Goal: Navigation & Orientation: Find specific page/section

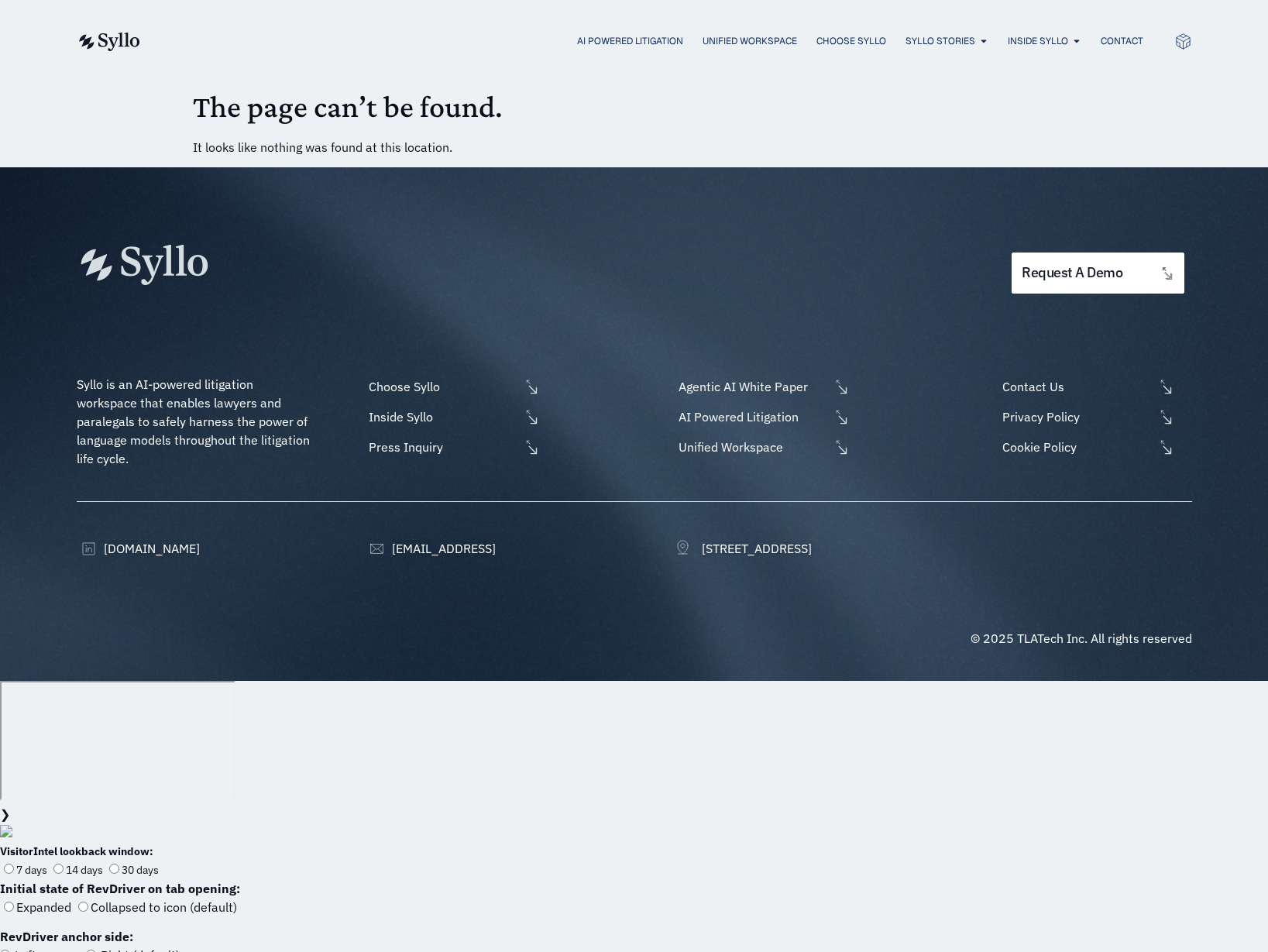
click at [987, 14] on div "AI Powered Litigation Unified Workspace Choose Syllo Syllo Stories Close Syllo …" at bounding box center [634, 41] width 1115 height 82
click at [112, 43] on img at bounding box center [108, 41] width 64 height 18
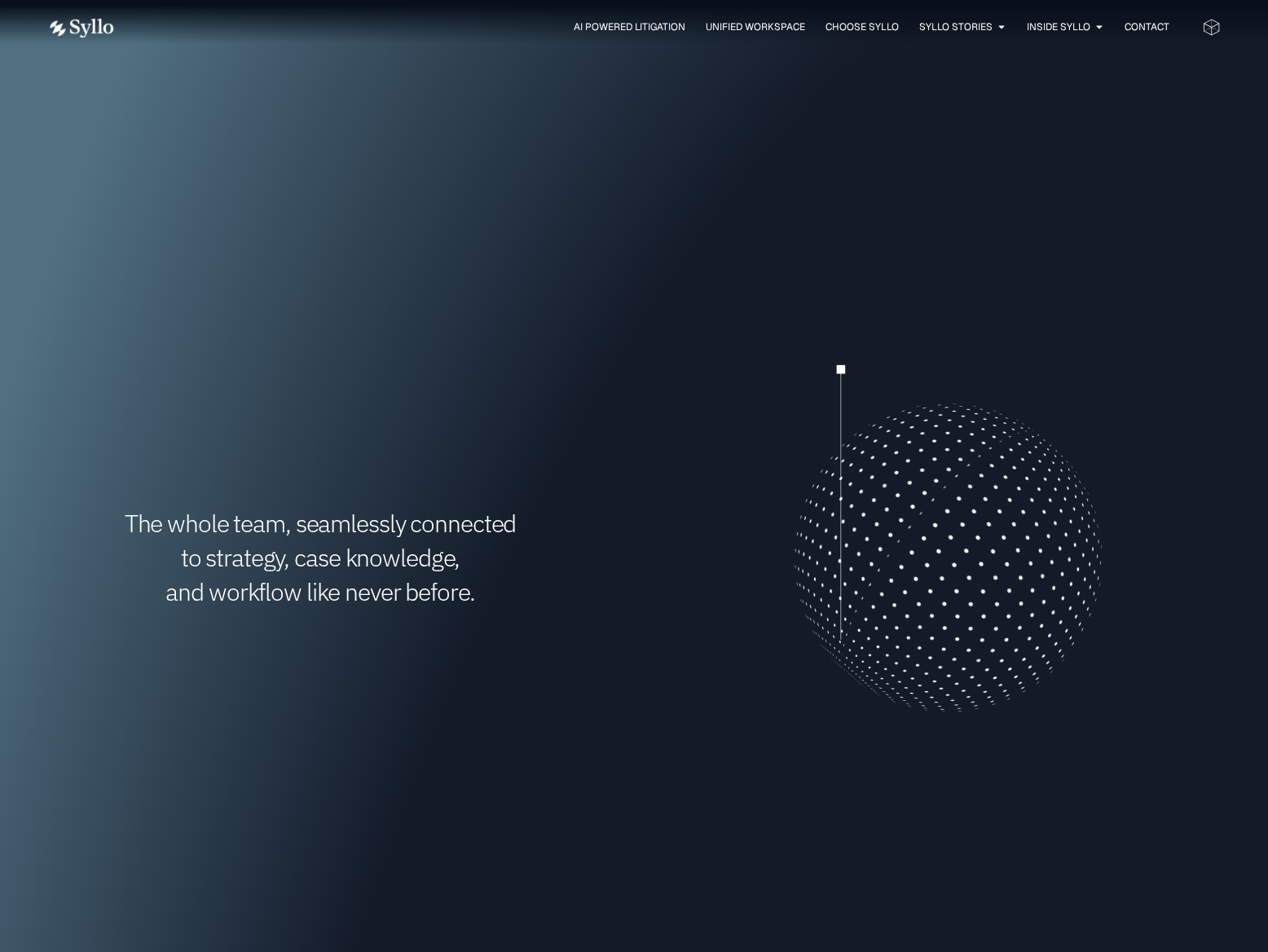
scroll to position [271, 0]
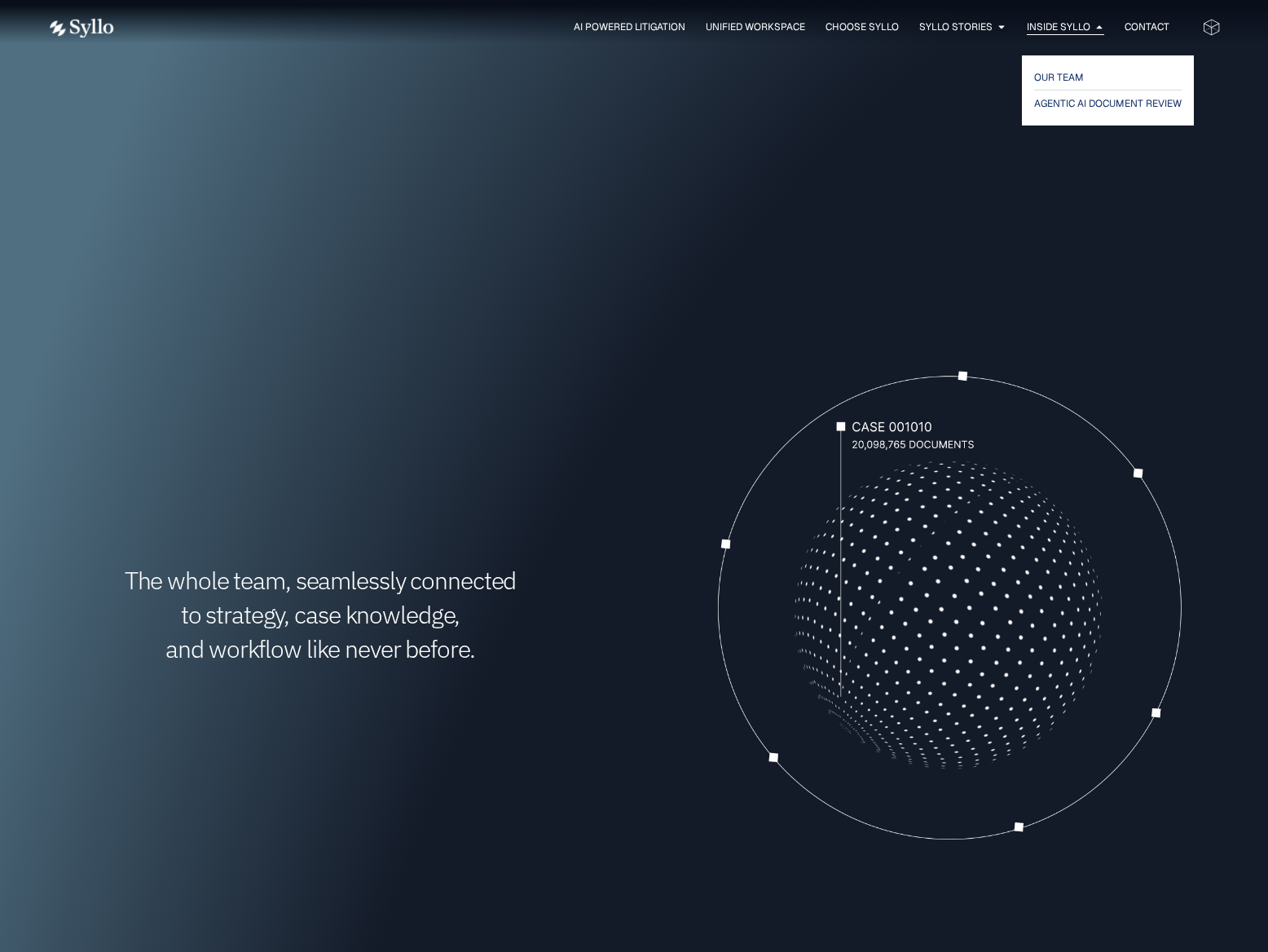
click at [1092, 27] on div "Inside Syllo Close Inside Syllo Open Inside Syllo" at bounding box center [1066, 27] width 77 height 16
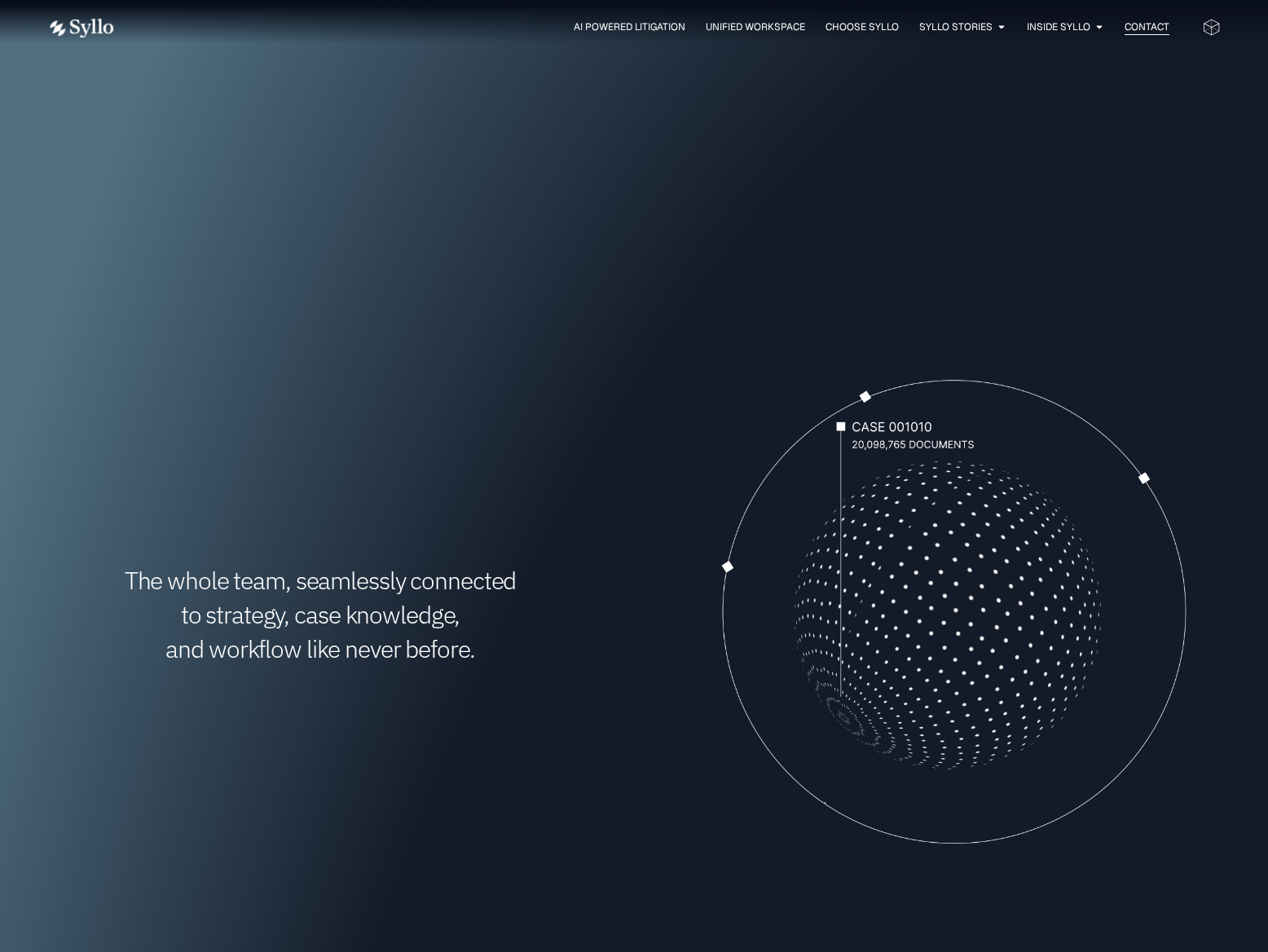
click at [1160, 26] on span "Contact" at bounding box center [1147, 27] width 45 height 15
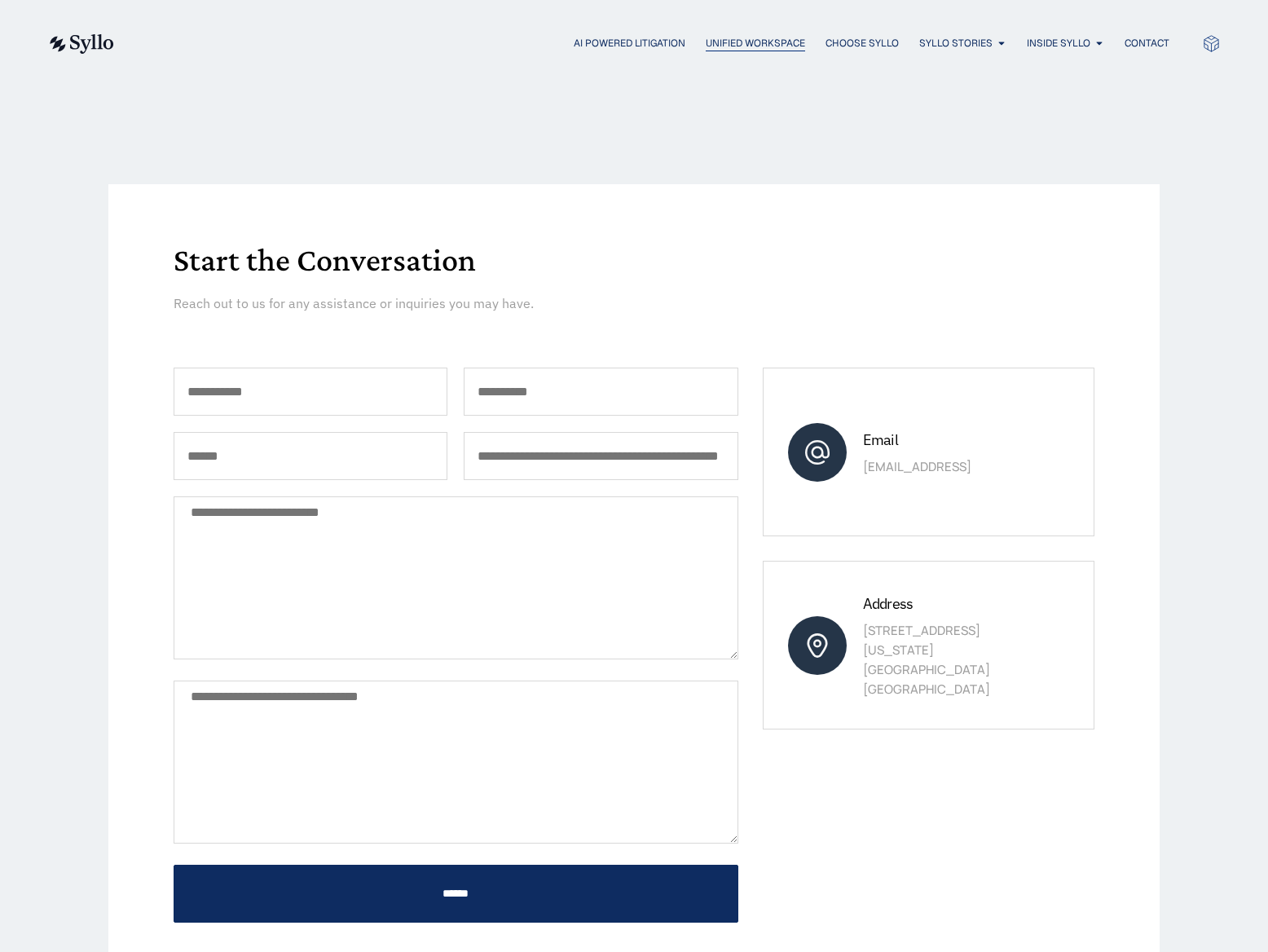
click at [773, 40] on span "Unified Workspace" at bounding box center [755, 43] width 99 height 15
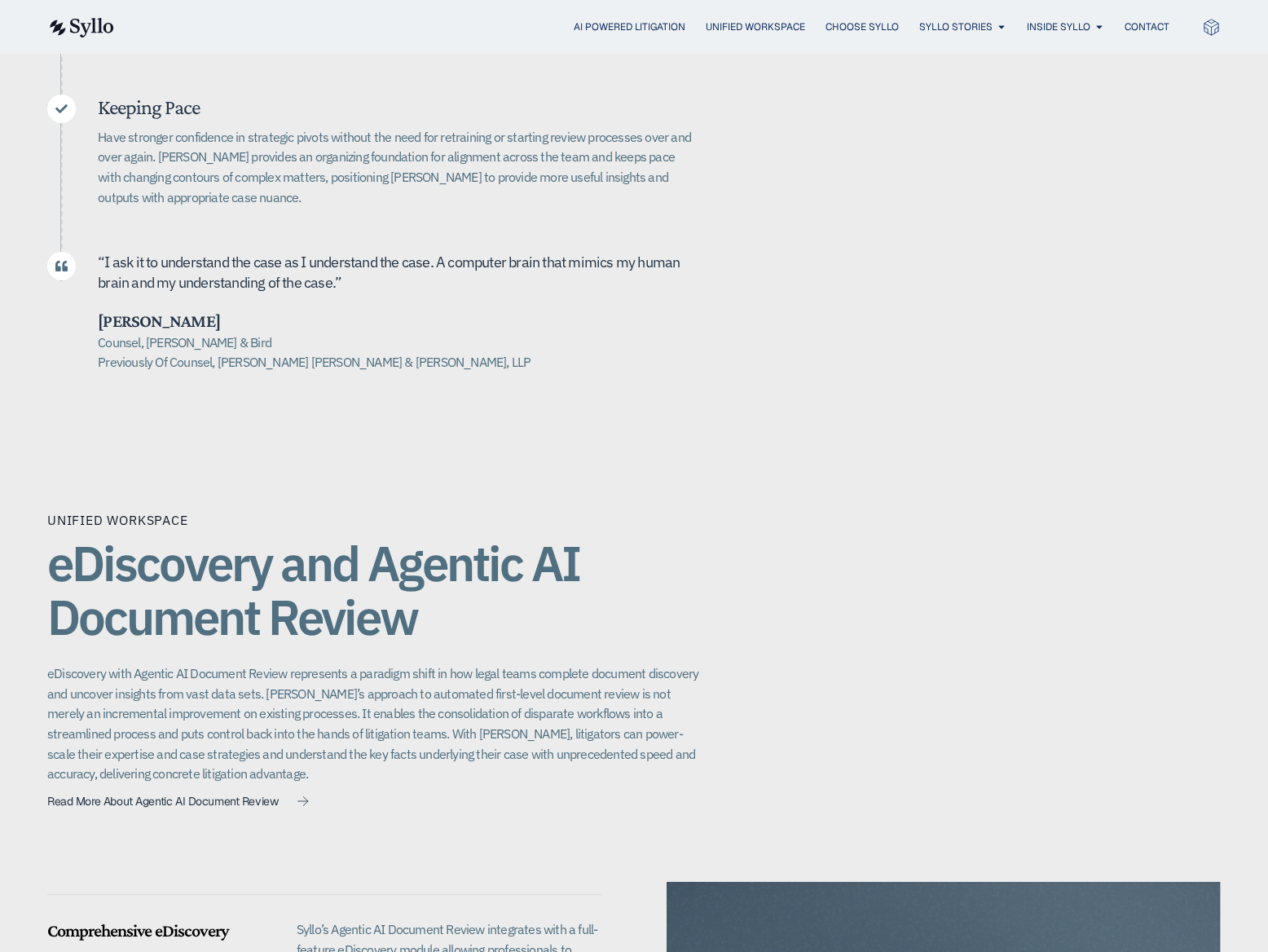
scroll to position [655, 0]
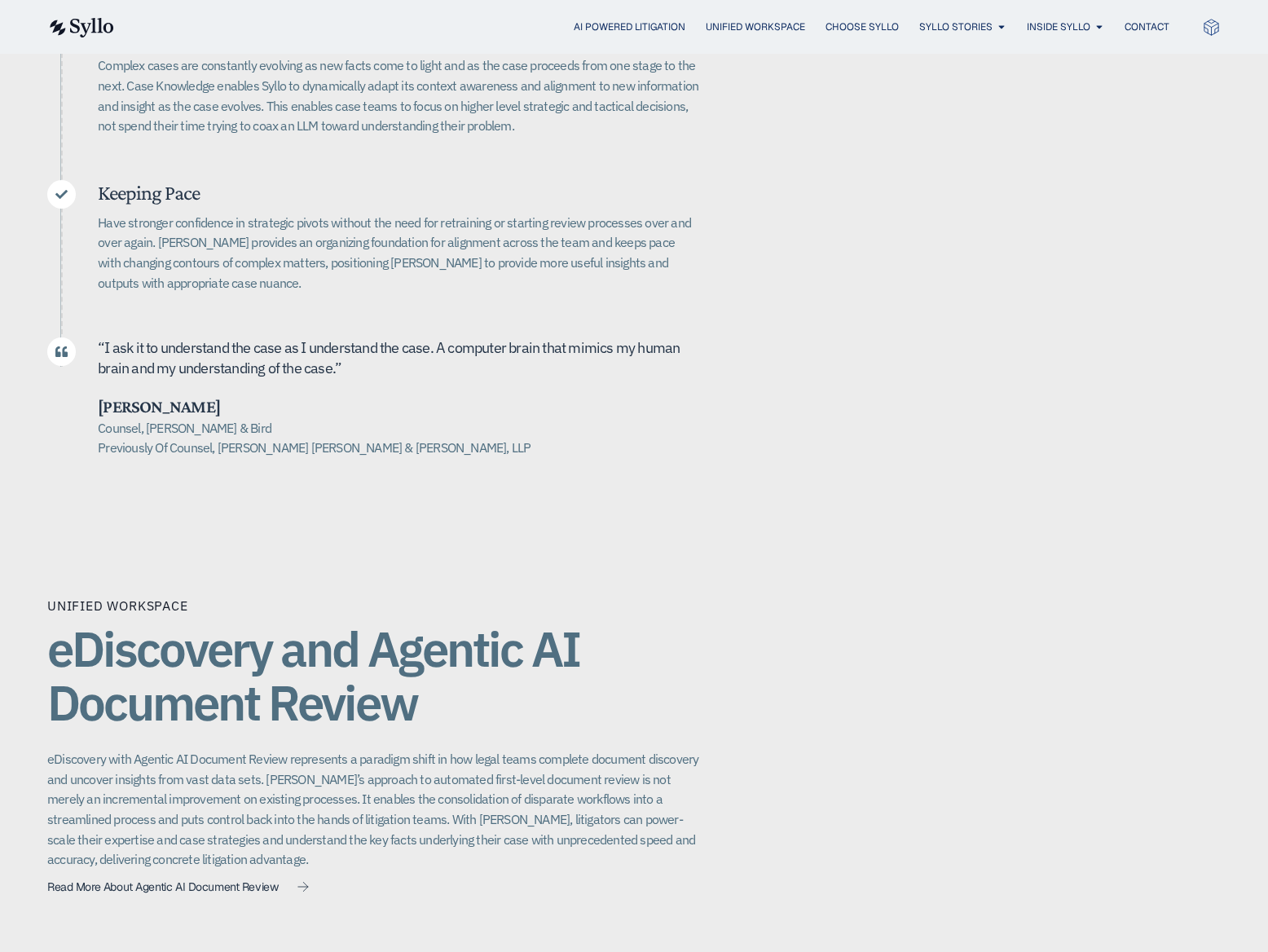
click at [85, 26] on img at bounding box center [80, 28] width 67 height 19
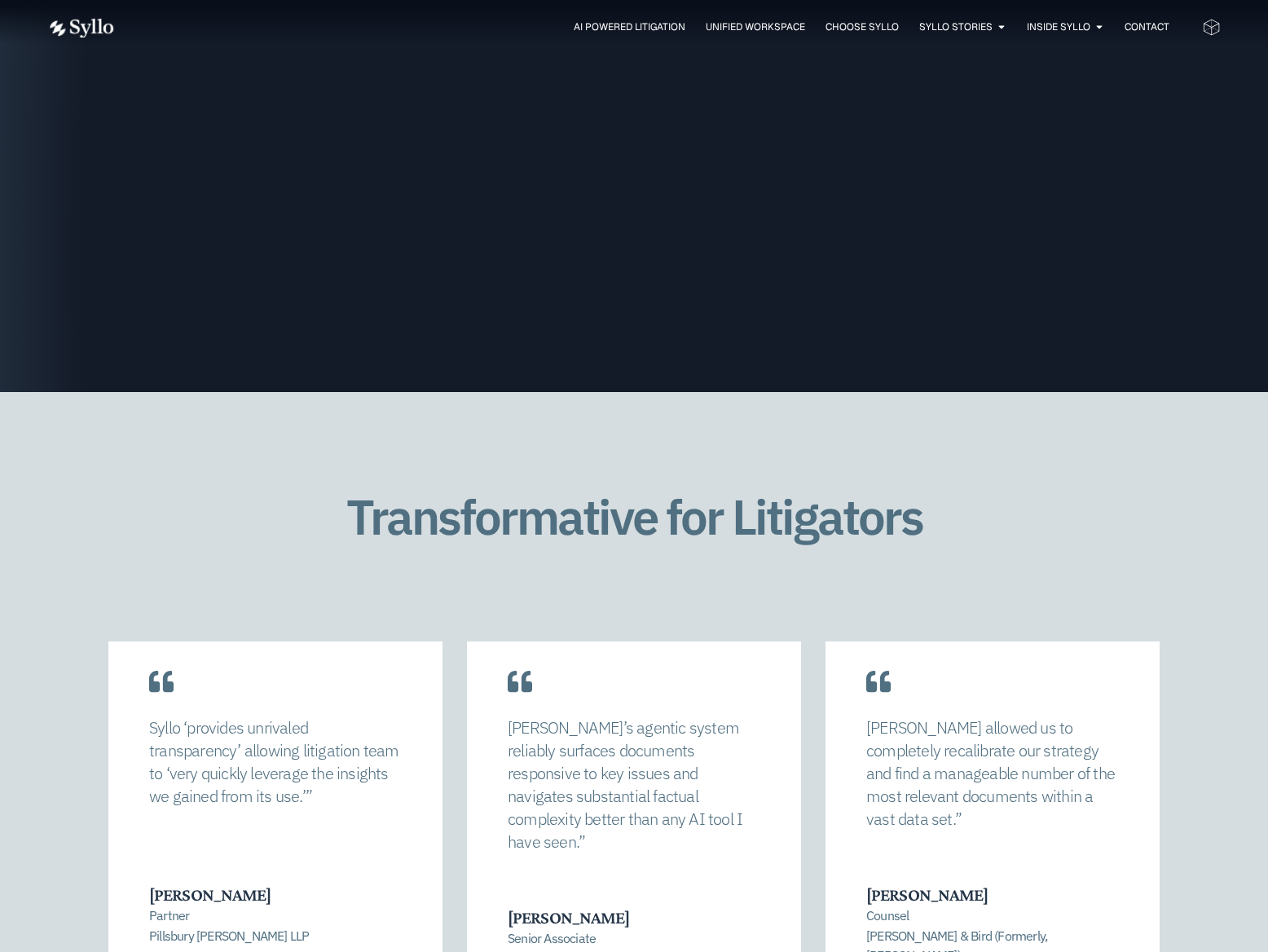
scroll to position [2925, 0]
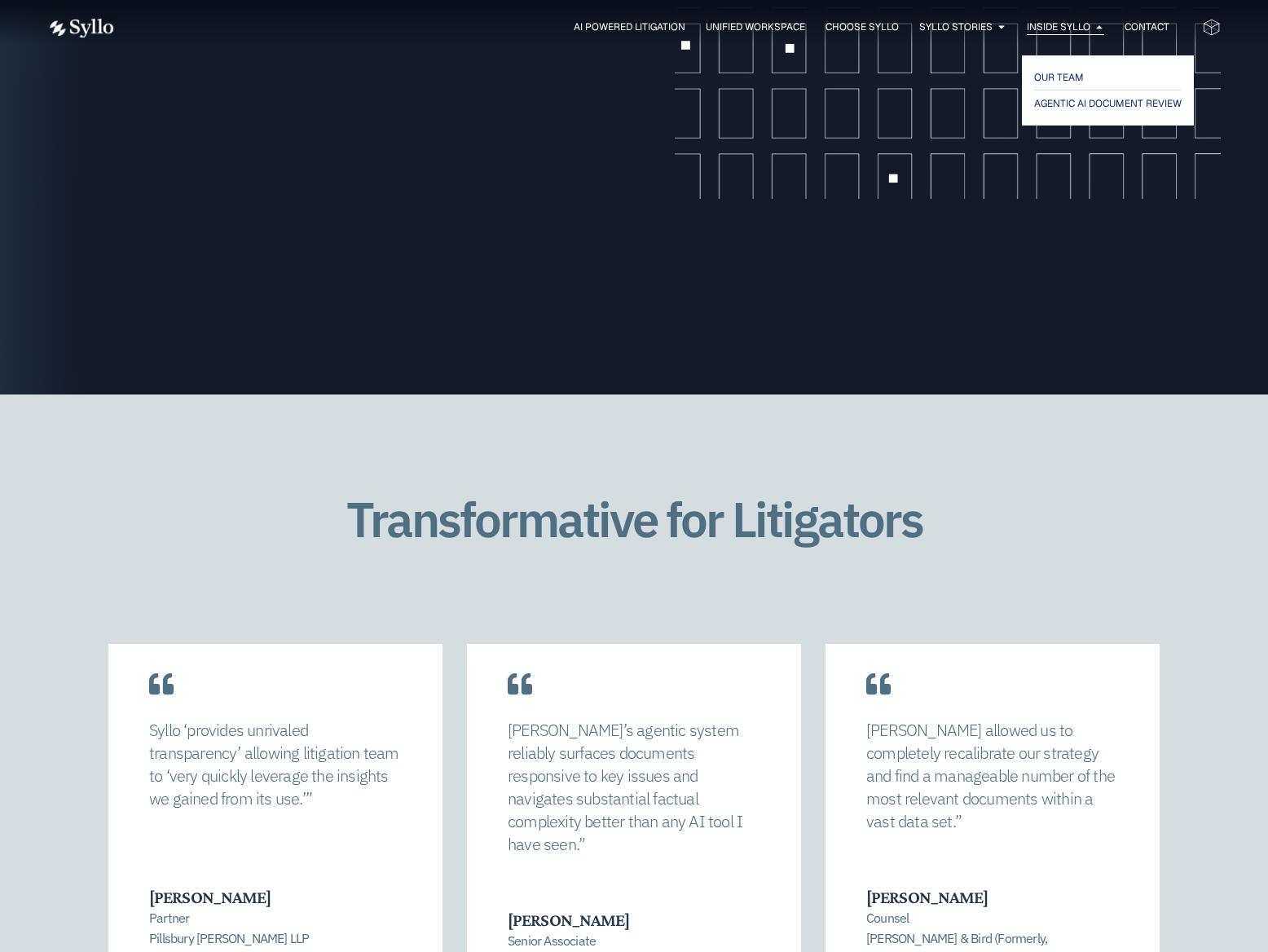
click at [1049, 23] on span "Inside Syllo" at bounding box center [1059, 27] width 63 height 15
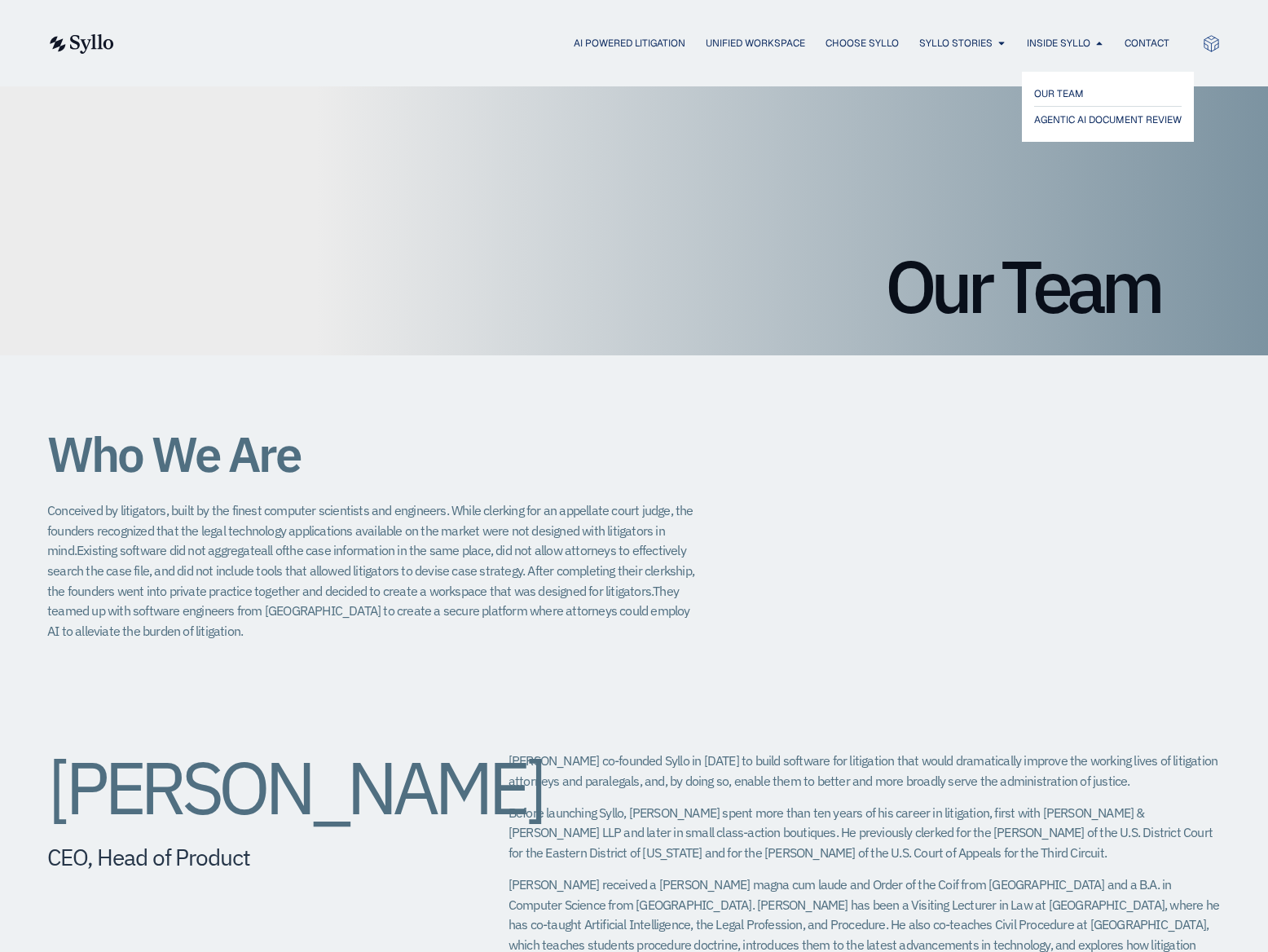
click at [1048, 80] on div "OUR TEAM AGENTIC AI DOCUMENT REVIEW" at bounding box center [1108, 107] width 164 height 62
click at [1048, 90] on span "OUR TEAM" at bounding box center [1059, 93] width 51 height 19
